Goal: Task Accomplishment & Management: Manage account settings

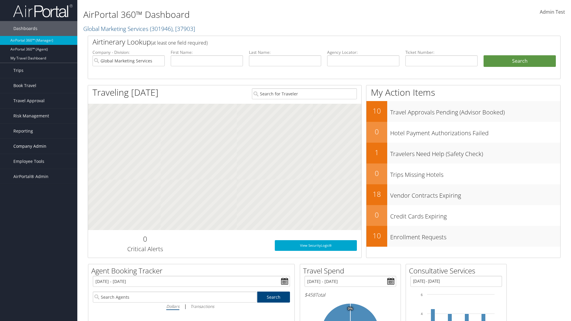
click at [39, 146] on span "Company Admin" at bounding box center [29, 146] width 33 height 15
click at [0, 0] on link "People" at bounding box center [0, 0] width 0 height 0
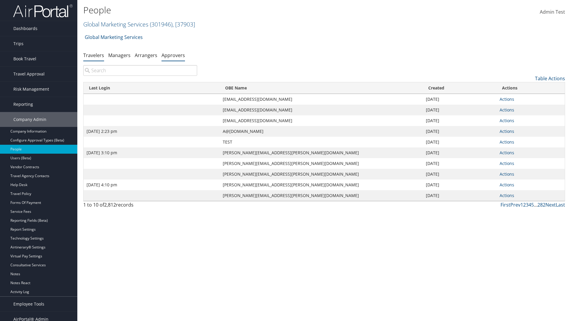
click at [173, 55] on link "Approvers" at bounding box center [174, 55] width 24 height 7
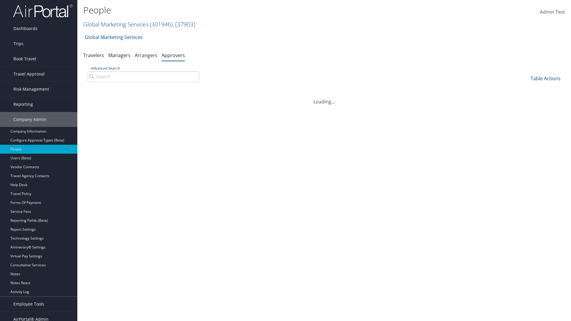
click at [115, 24] on link "Global Marketing Services ( 301946 ) , [ 37903 ]" at bounding box center [139, 24] width 112 height 8
click at [0, 0] on input "search" at bounding box center [0, 0] width 0 height 0
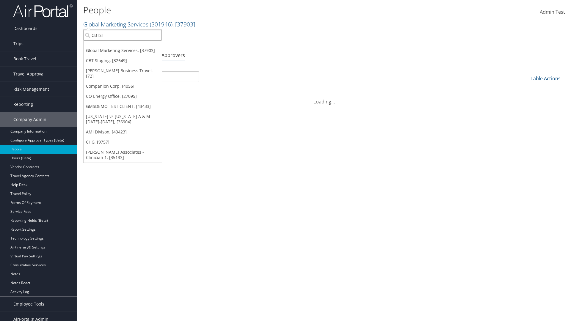
type input "CBTSTG"
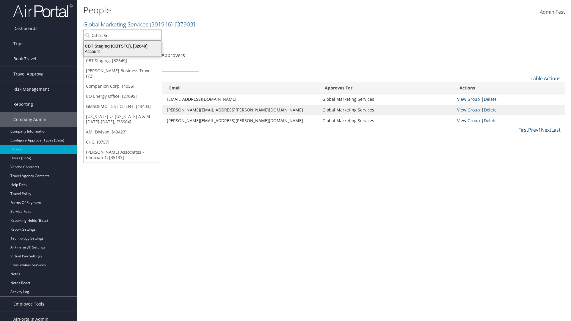
click at [123, 46] on div "CBT Staging (CBTSTG), [32649]" at bounding box center [122, 45] width 85 height 5
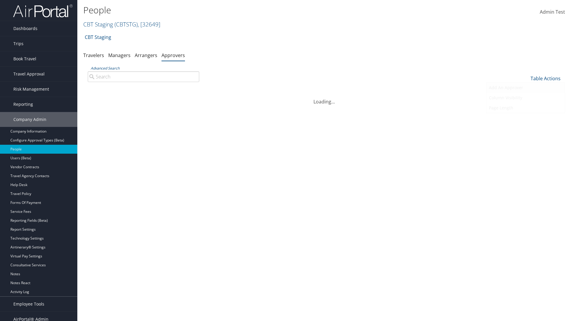
click at [526, 88] on link "Add An Approver" at bounding box center [526, 88] width 78 height 10
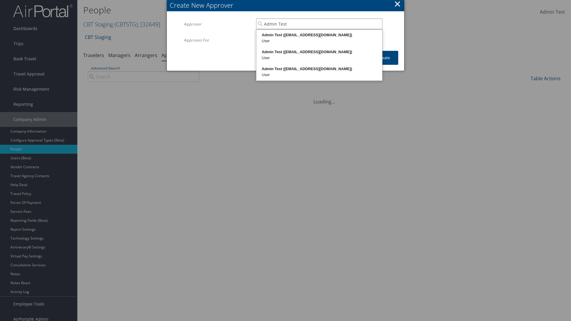
click at [319, 35] on div "Admin Test ([EMAIL_ADDRESS][DOMAIN_NAME])" at bounding box center [319, 35] width 124 height 6
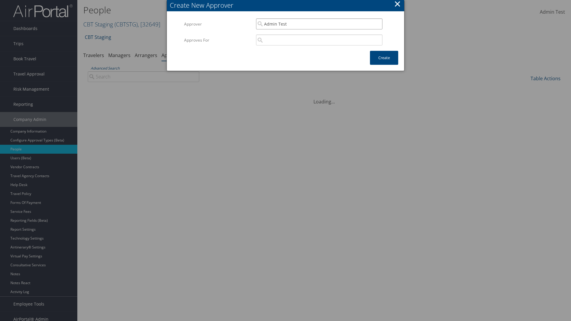
type input "Admin Test"
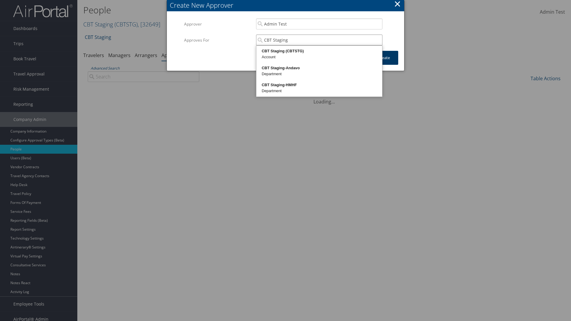
click at [319, 51] on div "CBT Staging (CBTSTG)" at bounding box center [319, 51] width 124 height 6
type input "CBT Staging"
click at [384, 58] on button "Create" at bounding box center [384, 58] width 28 height 14
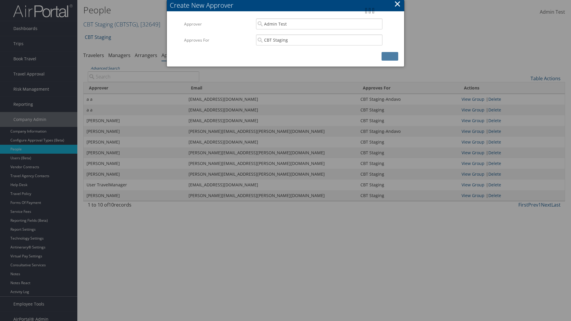
scroll to position [6, 0]
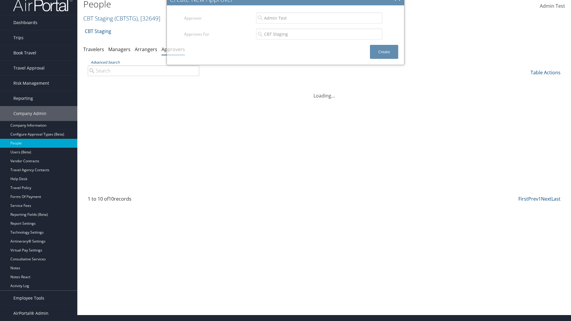
click at [143, 71] on input "Advanced Search" at bounding box center [144, 70] width 112 height 11
type input "Admin"
